Goal: Transaction & Acquisition: Purchase product/service

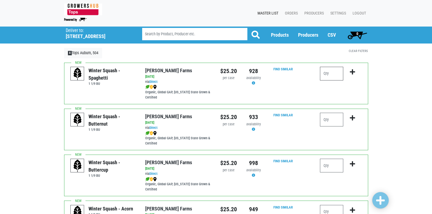
click at [333, 74] on input "number" at bounding box center [331, 74] width 23 height 14
type input "1"
click at [353, 70] on icon "submit" at bounding box center [352, 72] width 5 height 6
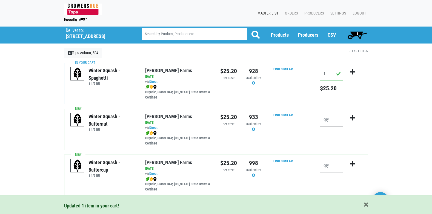
click at [331, 120] on input "number" at bounding box center [331, 120] width 23 height 14
type input "1"
click at [352, 118] on icon "submit" at bounding box center [352, 118] width 5 height 6
click at [330, 163] on input "number" at bounding box center [331, 166] width 23 height 14
type input "1"
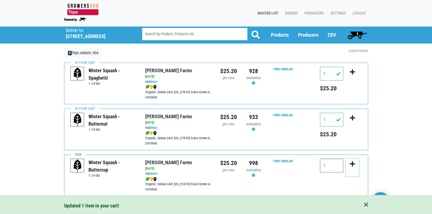
click at [352, 163] on icon "submit" at bounding box center [352, 164] width 5 height 6
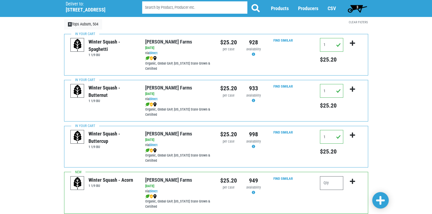
scroll to position [27, 0]
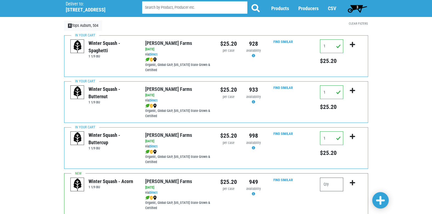
click at [357, 11] on span "3" at bounding box center [358, 8] width 24 height 11
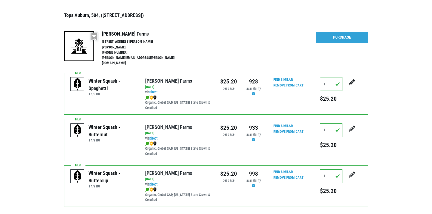
scroll to position [55, 0]
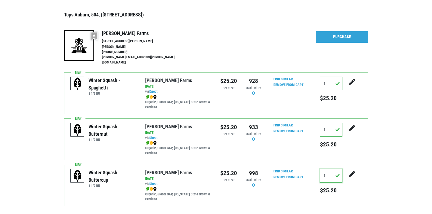
drag, startPoint x: 331, startPoint y: 171, endPoint x: 309, endPoint y: 172, distance: 22.2
click at [310, 172] on div "Winter Squash - Buttercup 1 1/9 BU [PERSON_NAME] Farms [DATE] via Direct Organi…" at bounding box center [216, 186] width 304 height 42
type input "0"
click at [346, 169] on button "submit" at bounding box center [353, 177] width 14 height 17
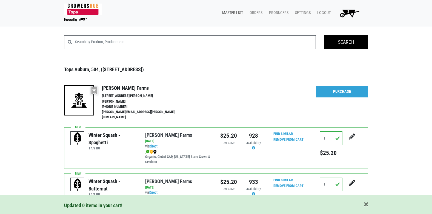
click at [232, 14] on link "Master List" at bounding box center [231, 13] width 27 height 10
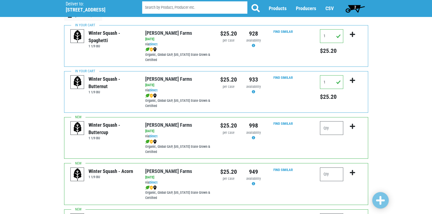
scroll to position [55, 0]
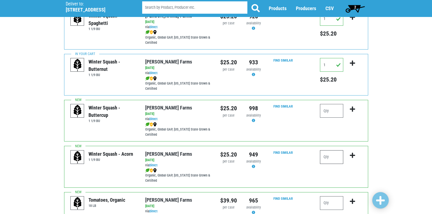
click at [330, 155] on input "number" at bounding box center [331, 158] width 23 height 14
type input "1"
click at [353, 153] on icon "submit" at bounding box center [352, 156] width 5 height 6
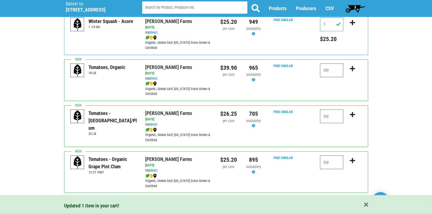
scroll to position [192, 0]
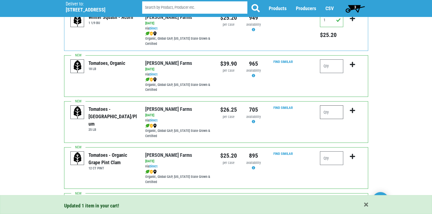
click at [329, 116] on input "number" at bounding box center [331, 113] width 23 height 14
type input "1"
click at [352, 111] on icon "submit" at bounding box center [352, 111] width 5 height 6
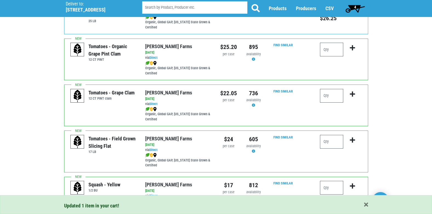
scroll to position [302, 0]
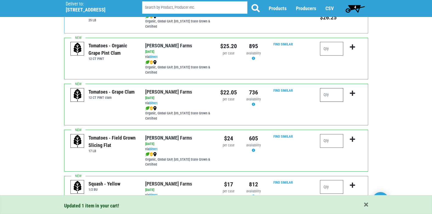
click at [334, 97] on input "number" at bounding box center [331, 95] width 23 height 14
type input "1"
click at [353, 93] on icon "submit" at bounding box center [352, 93] width 5 height 6
click at [331, 140] on input "number" at bounding box center [331, 141] width 23 height 14
type input "1"
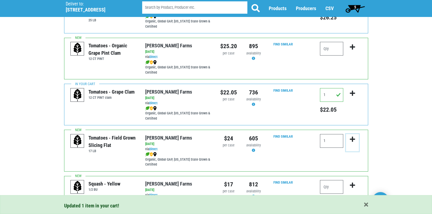
click at [354, 140] on icon "submit" at bounding box center [352, 140] width 5 height 6
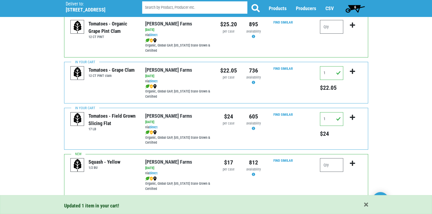
scroll to position [356, 0]
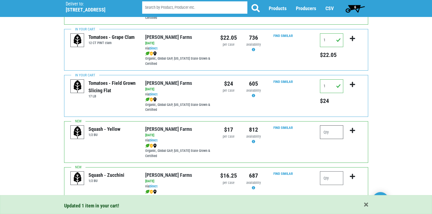
click at [337, 133] on input "number" at bounding box center [331, 133] width 23 height 14
type input "1"
click at [353, 131] on icon "submit" at bounding box center [352, 131] width 5 height 6
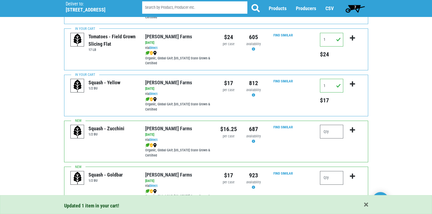
scroll to position [411, 0]
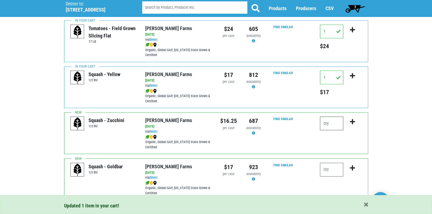
click at [330, 123] on input "number" at bounding box center [331, 124] width 23 height 14
type input "2"
click at [352, 123] on icon "submit" at bounding box center [352, 122] width 5 height 6
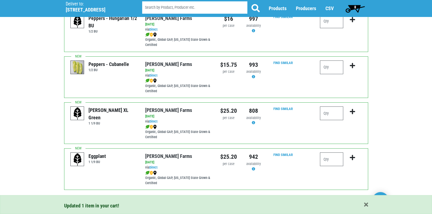
scroll to position [795, 0]
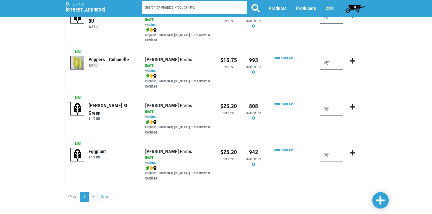
click at [337, 110] on input "number" at bounding box center [331, 109] width 23 height 14
type input "2"
type input "3"
click at [352, 105] on icon "submit" at bounding box center [352, 107] width 5 height 6
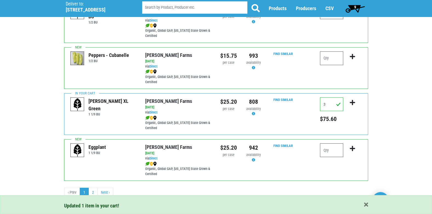
scroll to position [801, 0]
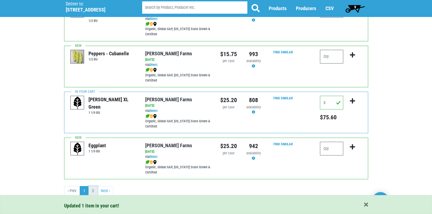
click at [94, 192] on link "2" at bounding box center [93, 191] width 9 height 10
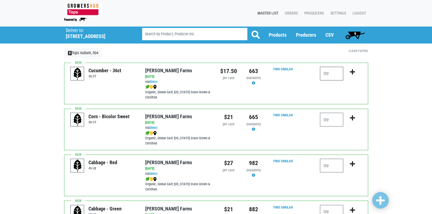
click at [325, 76] on input "number" at bounding box center [331, 74] width 23 height 14
type input "4"
click at [352, 72] on icon "submit" at bounding box center [352, 72] width 5 height 6
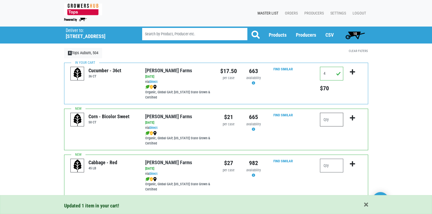
click at [335, 119] on input "number" at bounding box center [331, 120] width 23 height 14
type input "4"
click at [353, 117] on icon "submit" at bounding box center [352, 118] width 5 height 6
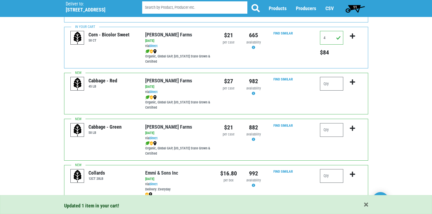
scroll to position [82, 0]
click at [330, 132] on input "number" at bounding box center [331, 130] width 23 height 14
type input "1"
click at [352, 126] on icon "submit" at bounding box center [352, 128] width 5 height 6
click at [358, 10] on span "12" at bounding box center [355, 8] width 24 height 11
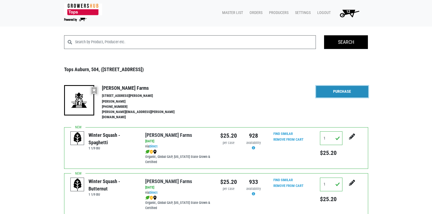
click at [340, 93] on link "Purchase" at bounding box center [342, 92] width 52 height 12
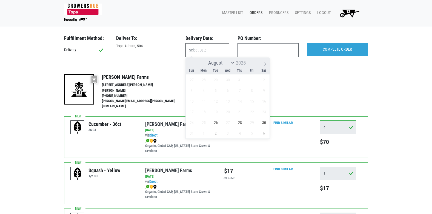
click at [208, 48] on input "text" at bounding box center [208, 50] width 44 height 14
click at [218, 122] on span "26" at bounding box center [216, 122] width 11 height 11
type input "2025-08-26"
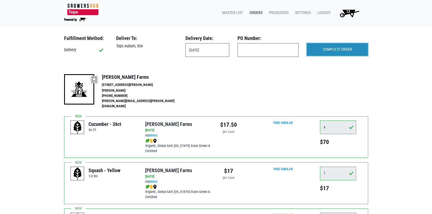
click at [330, 50] on input "COMPLETE ORDER" at bounding box center [337, 49] width 61 height 13
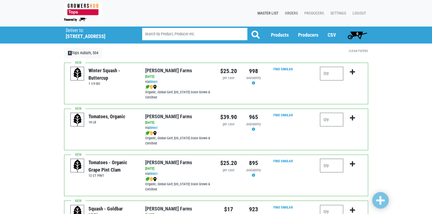
click at [291, 10] on link "Orders" at bounding box center [290, 13] width 19 height 10
